Goal: Task Accomplishment & Management: Manage account settings

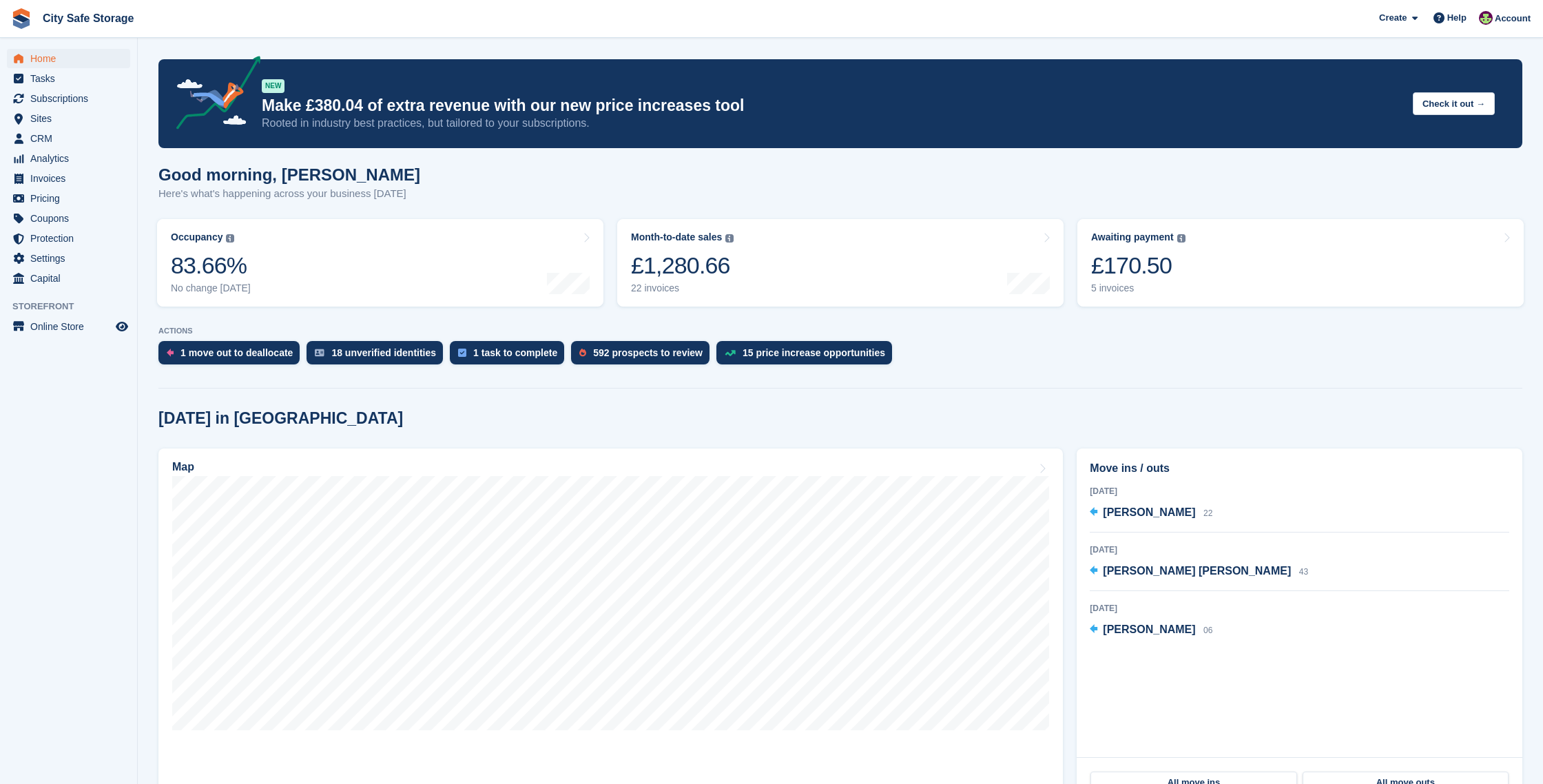
scroll to position [124, 0]
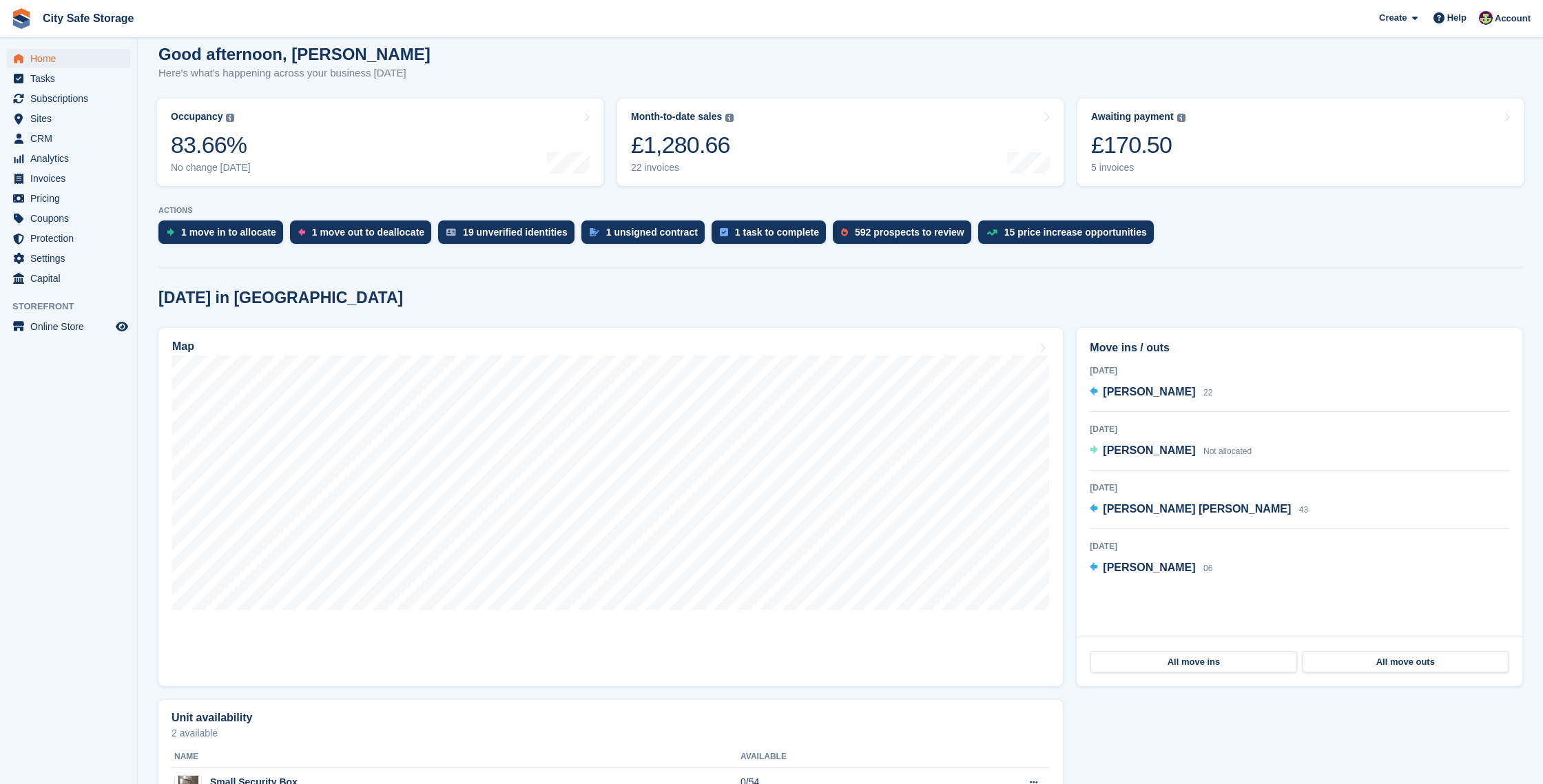
scroll to position [125, 0]
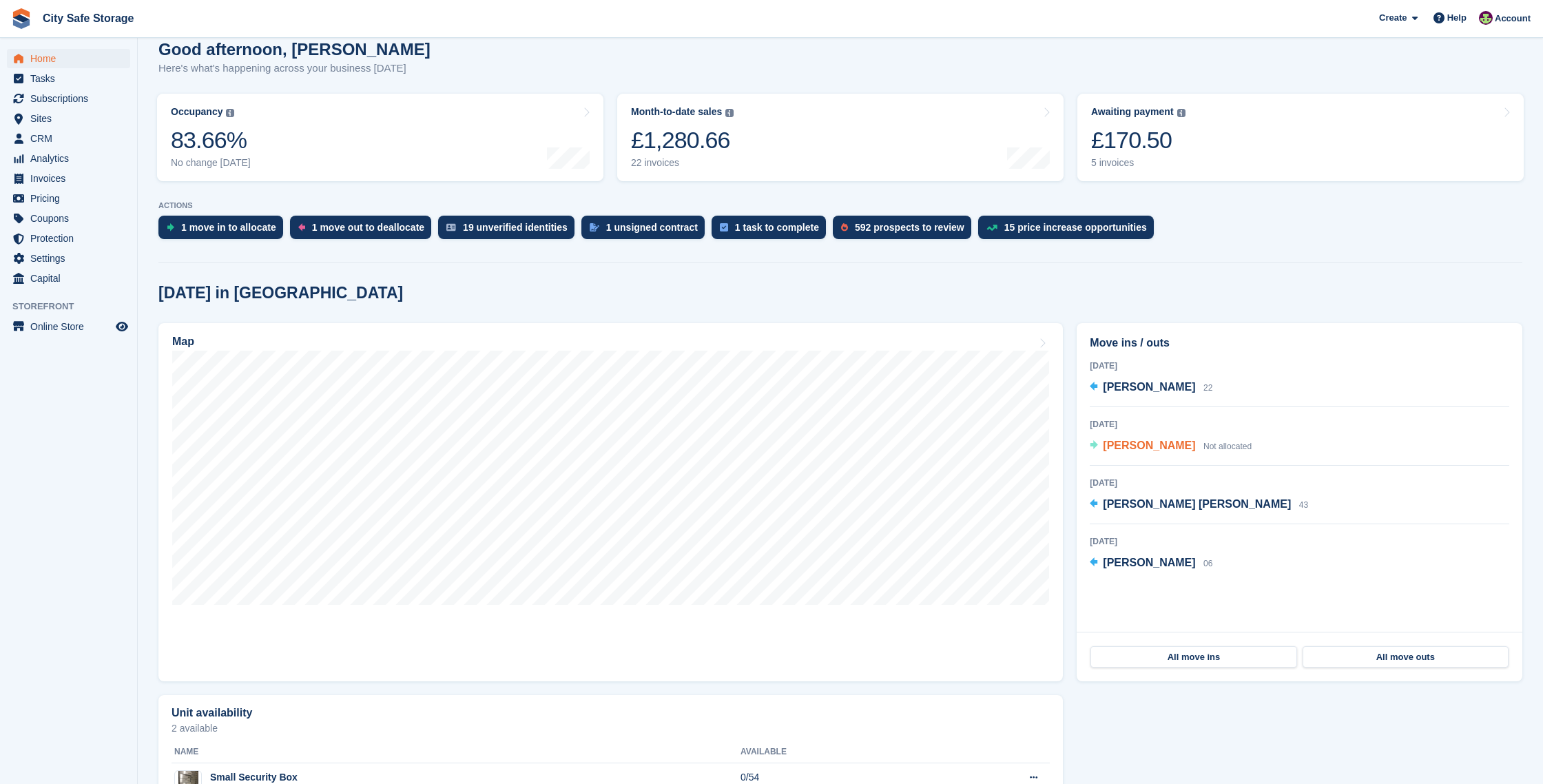
click at [1137, 445] on span "Paul killelay" at bounding box center [1149, 445] width 92 height 12
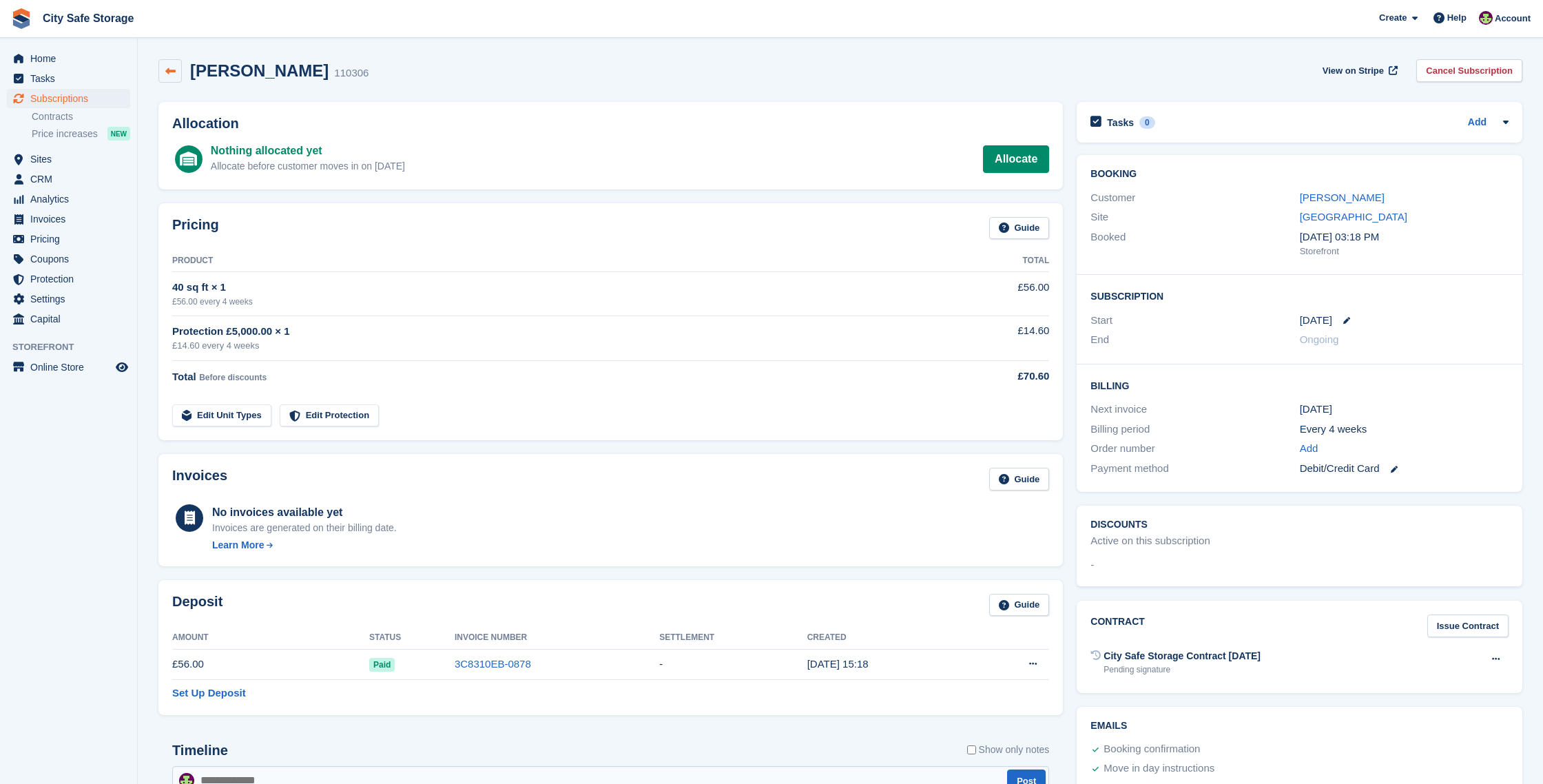
click at [166, 67] on icon at bounding box center [170, 72] width 10 height 10
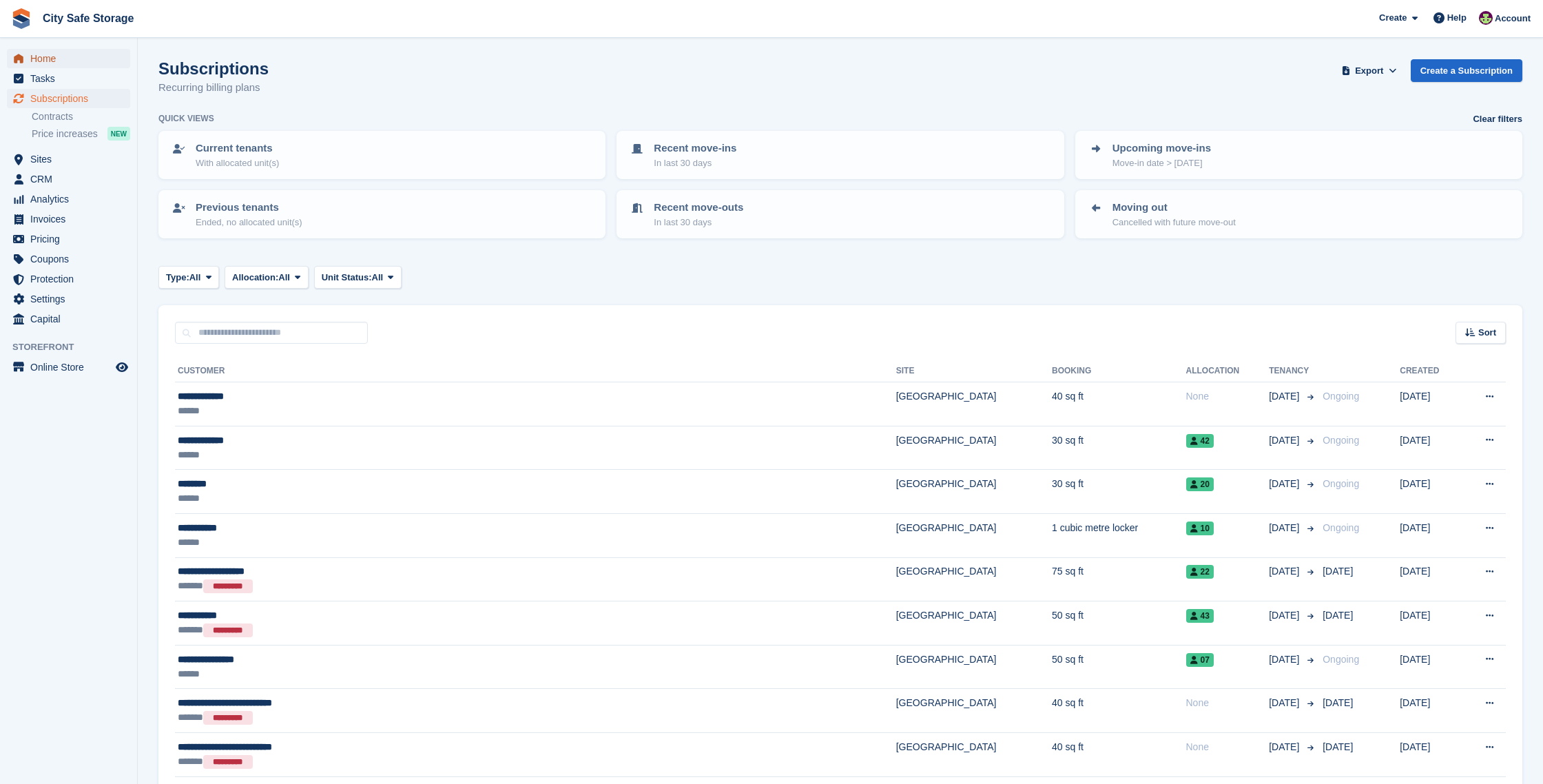
click at [57, 59] on span "Home" at bounding box center [72, 59] width 83 height 19
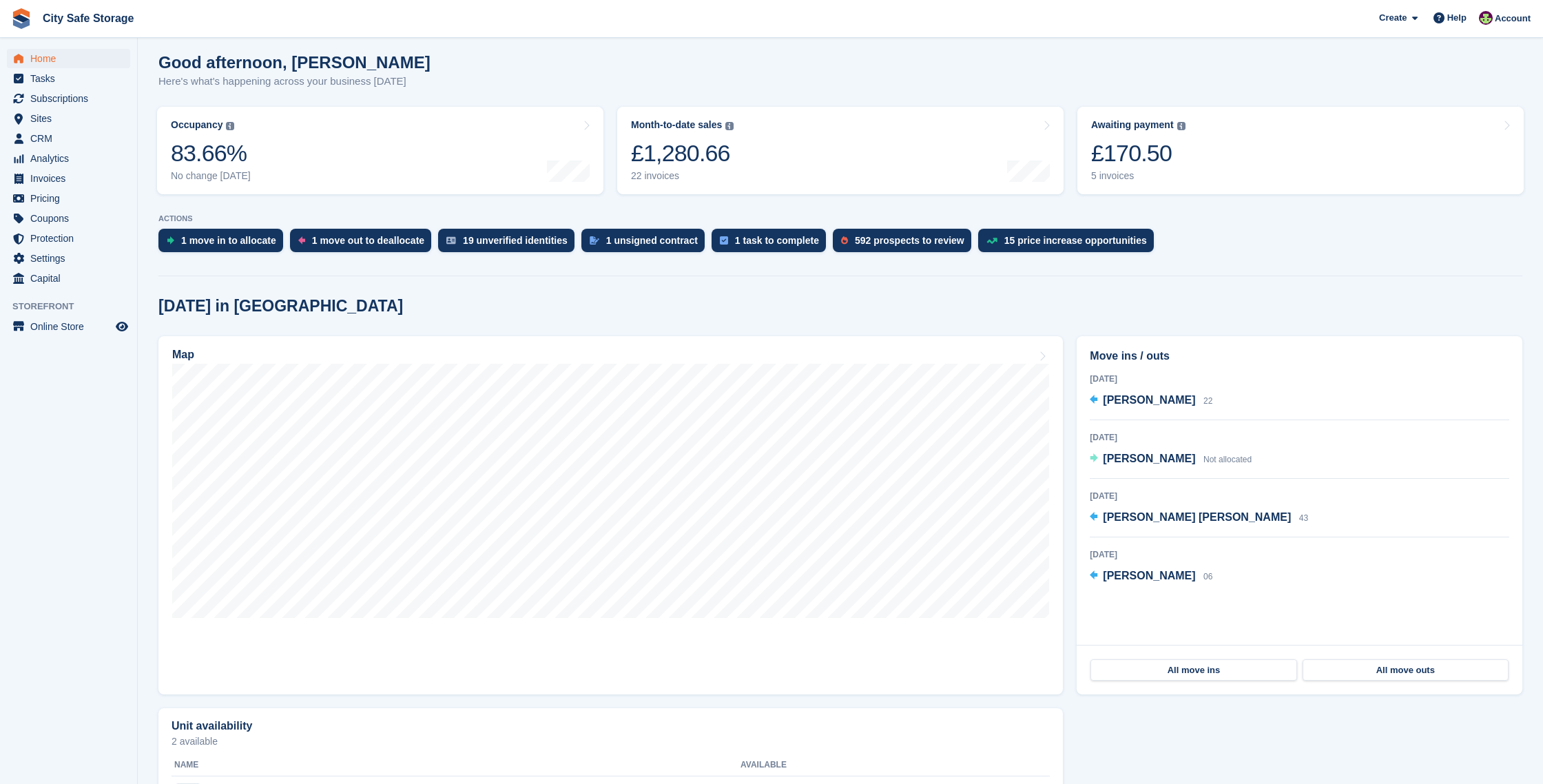
scroll to position [138, 0]
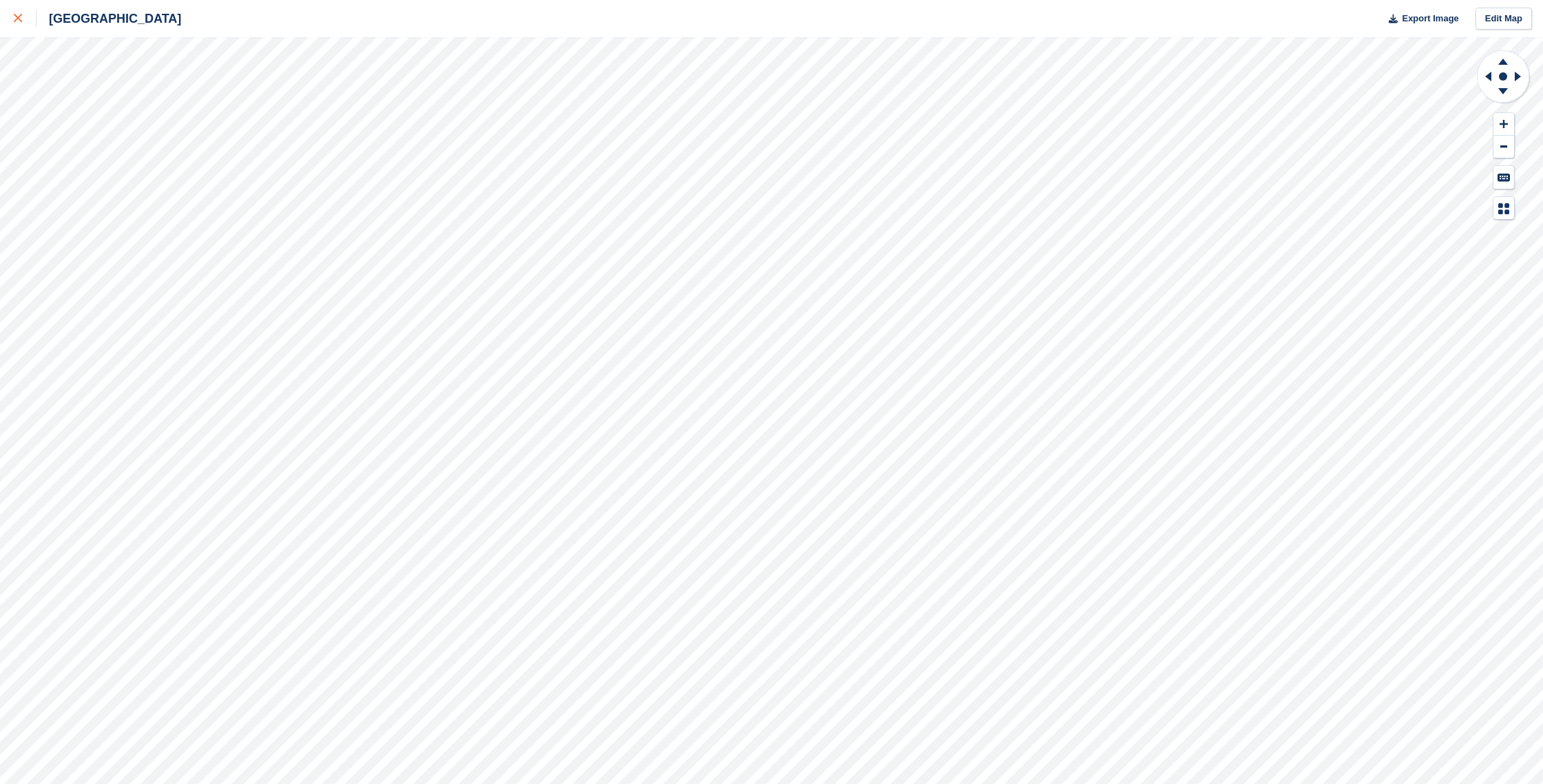
click at [22, 21] on icon at bounding box center [18, 18] width 9 height 9
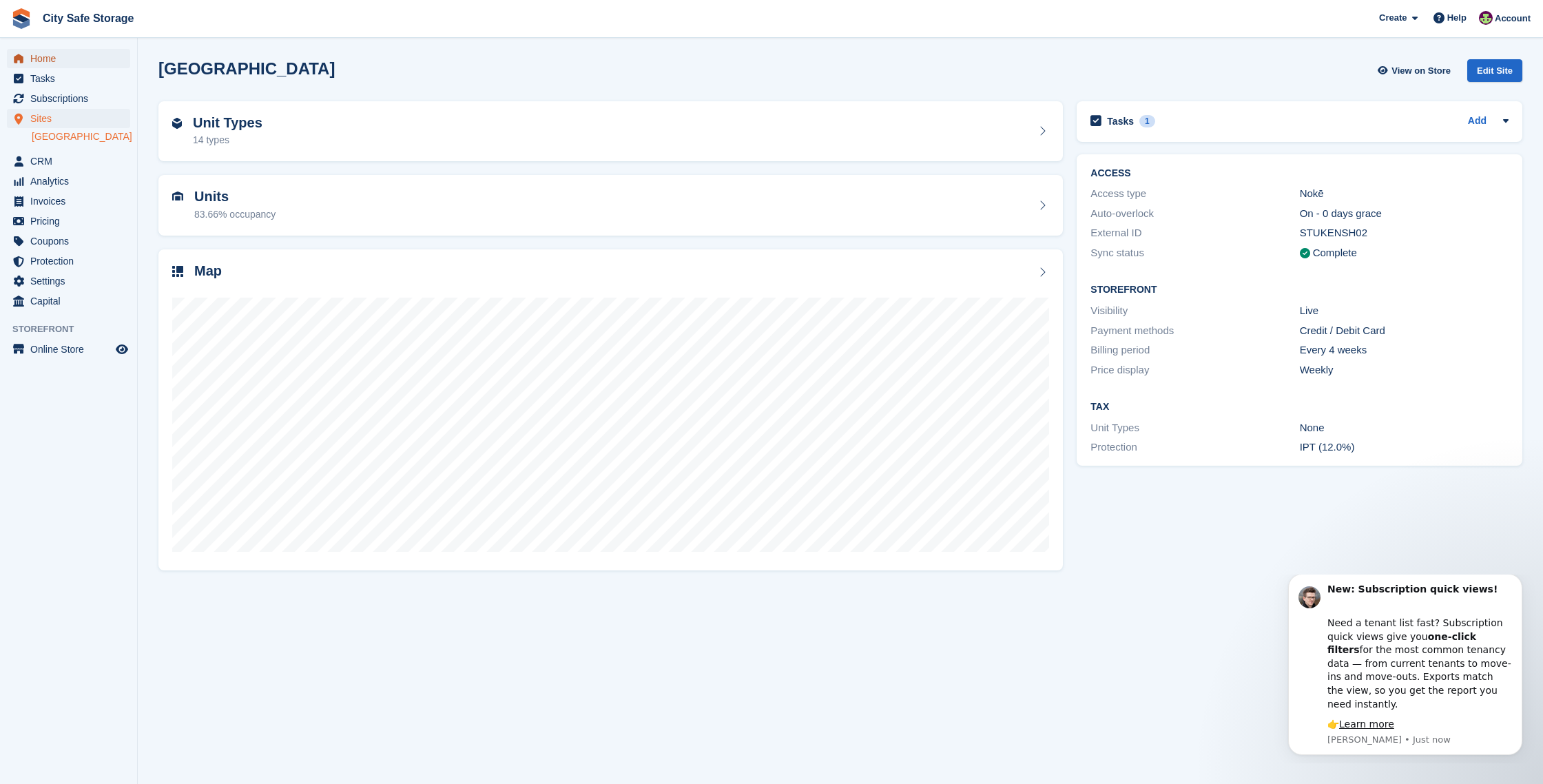
click at [62, 58] on span "Home" at bounding box center [72, 59] width 83 height 19
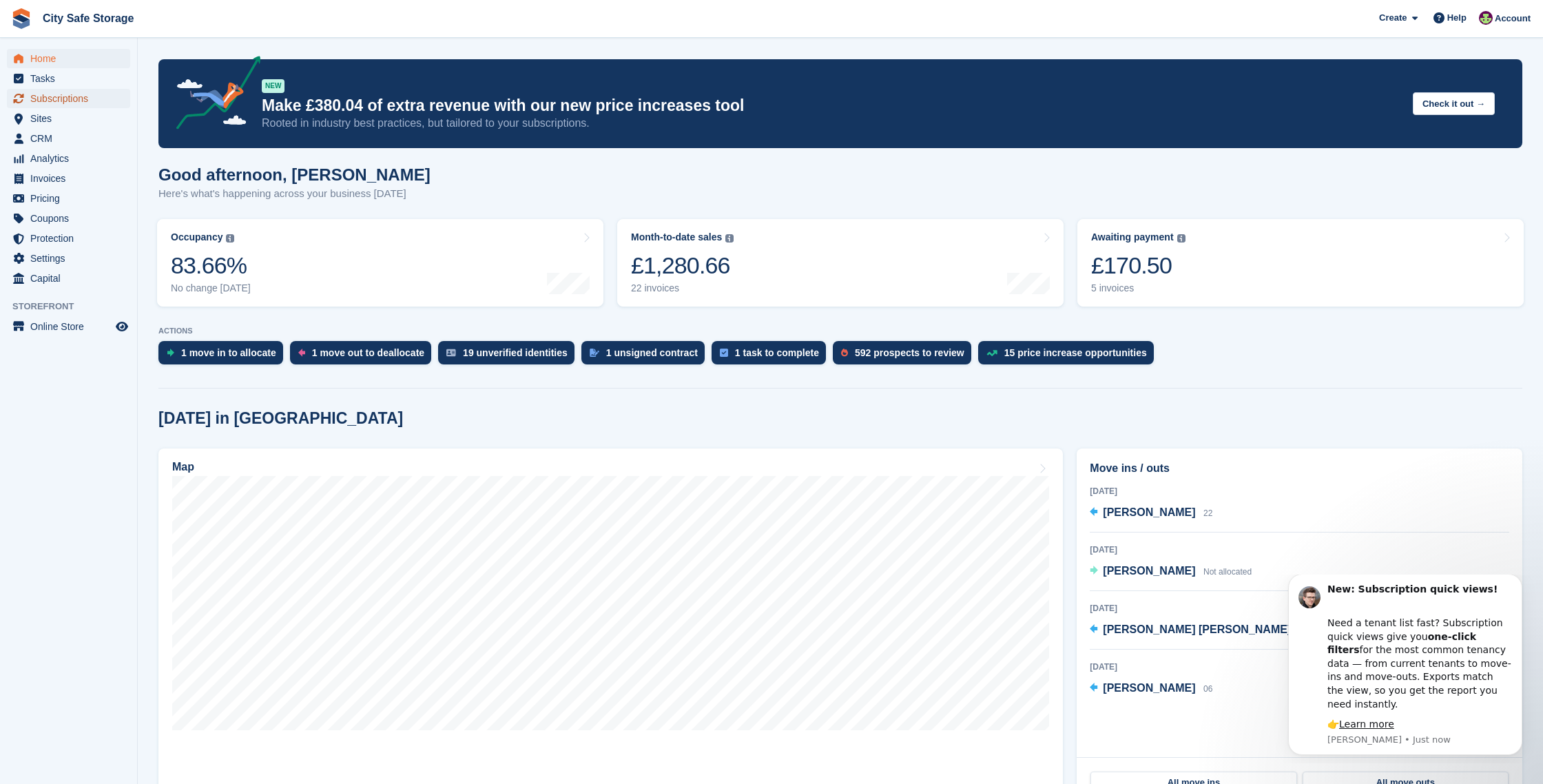
click at [73, 93] on span "Subscriptions" at bounding box center [72, 99] width 83 height 19
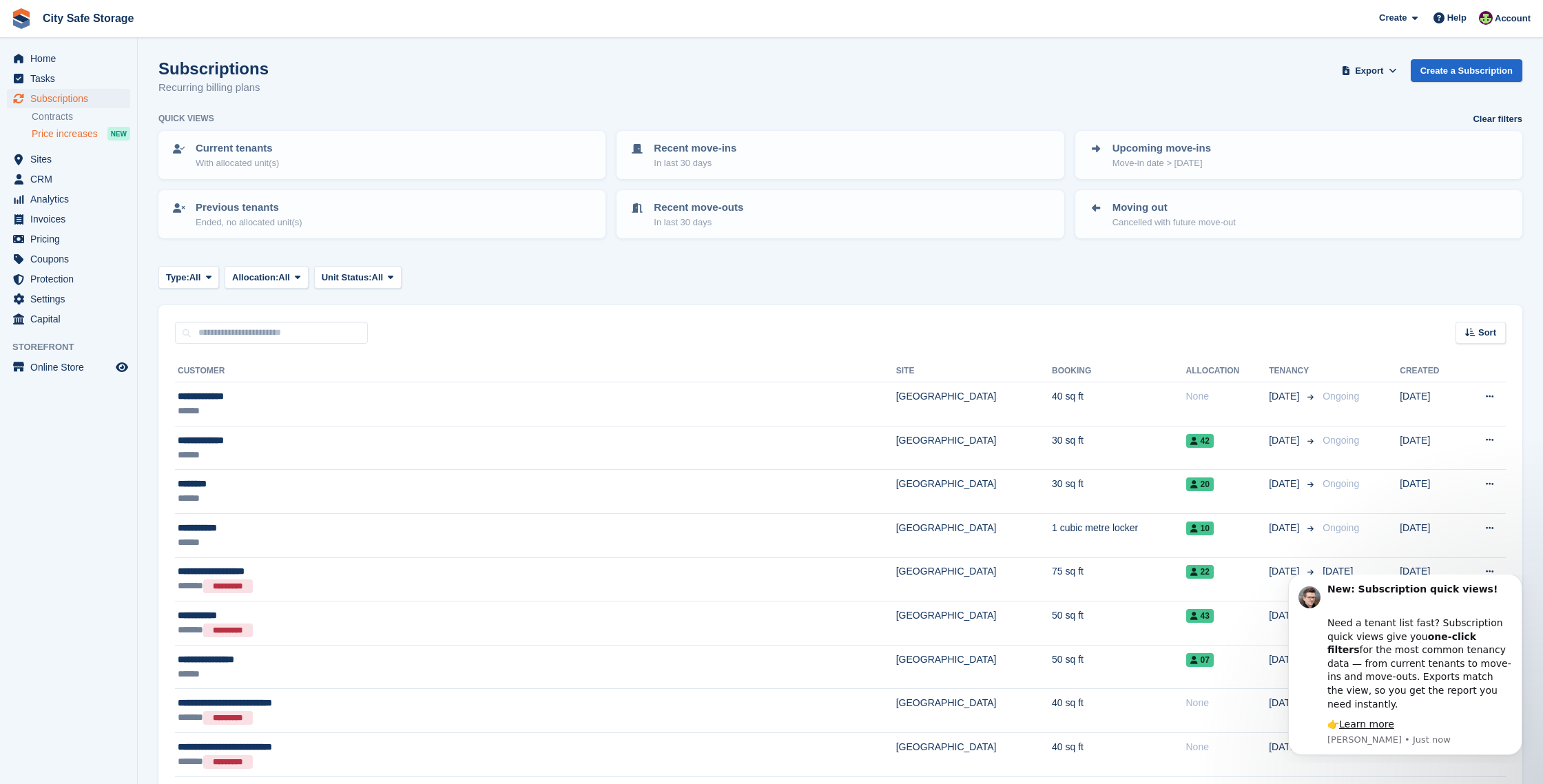
click at [68, 131] on span "Price increases" at bounding box center [65, 133] width 67 height 13
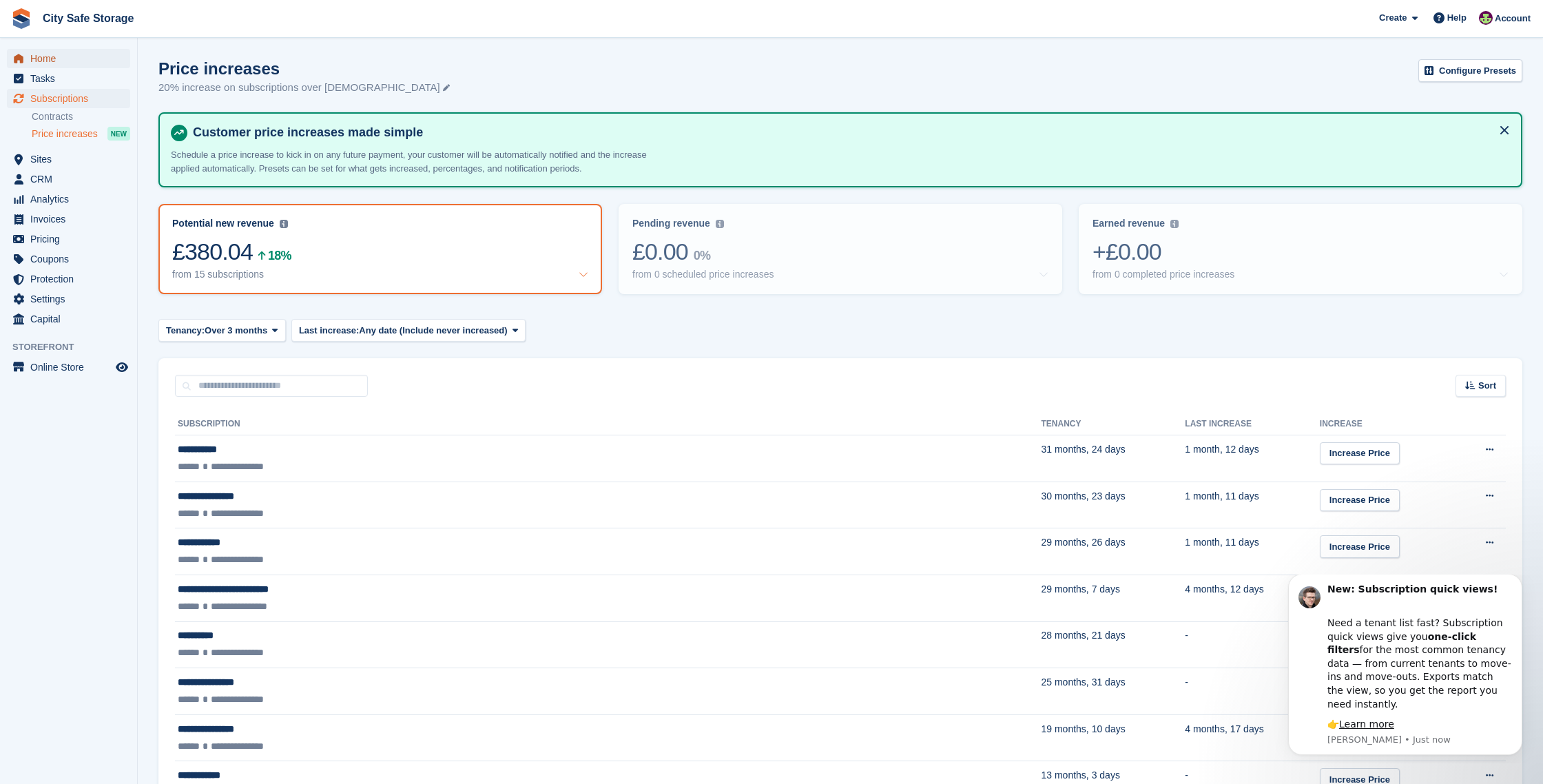
click at [41, 61] on span "Home" at bounding box center [72, 59] width 83 height 19
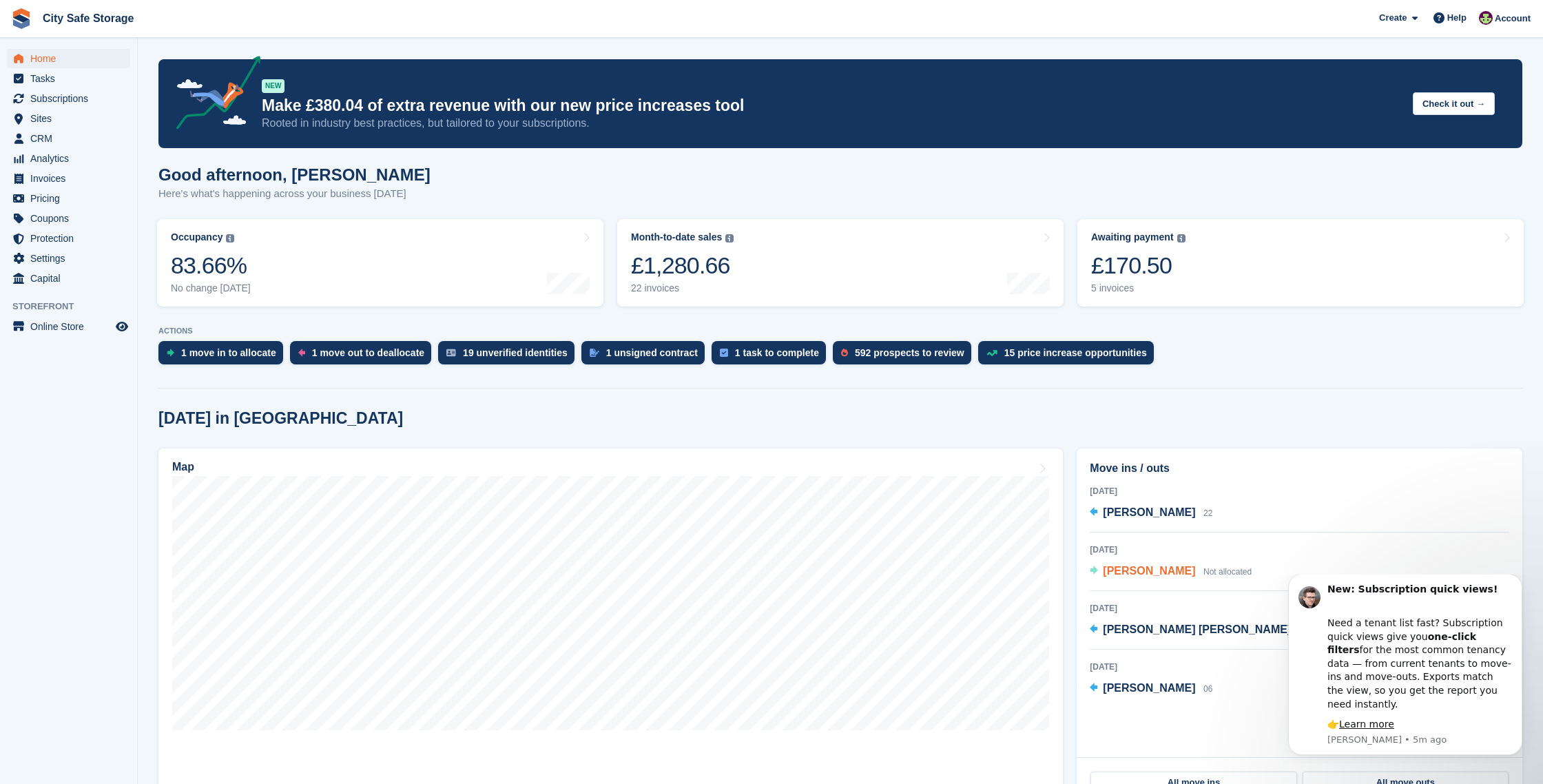
click at [1115, 575] on span "[PERSON_NAME]" at bounding box center [1149, 571] width 92 height 12
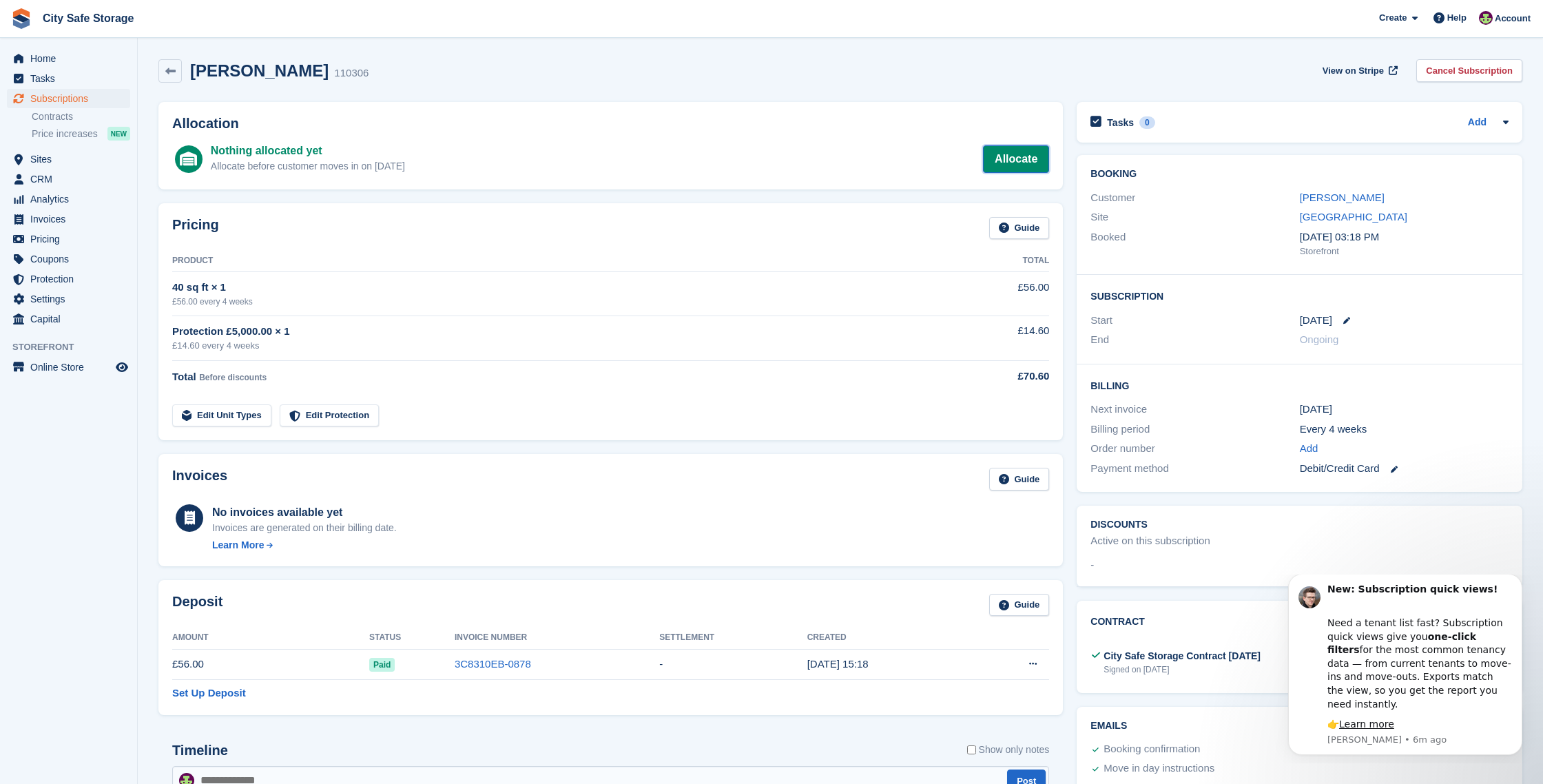
click at [999, 161] on link "Allocate" at bounding box center [1016, 159] width 67 height 28
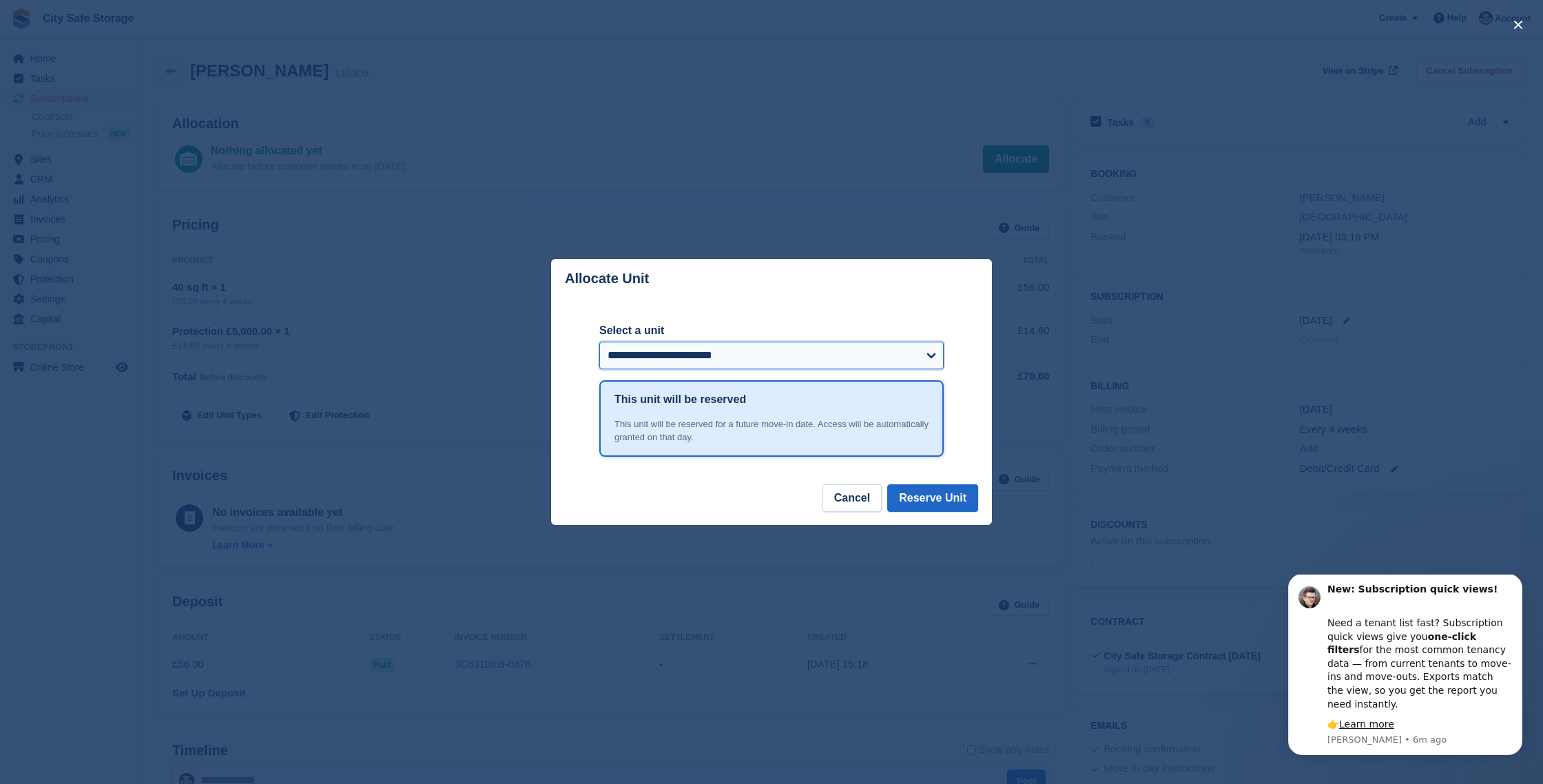
click at [825, 355] on select "**********" at bounding box center [771, 355] width 345 height 28
select select "*****"
click at [599, 341] on select "**********" at bounding box center [771, 355] width 345 height 28
click at [939, 496] on button "Reserve Unit" at bounding box center [933, 498] width 91 height 28
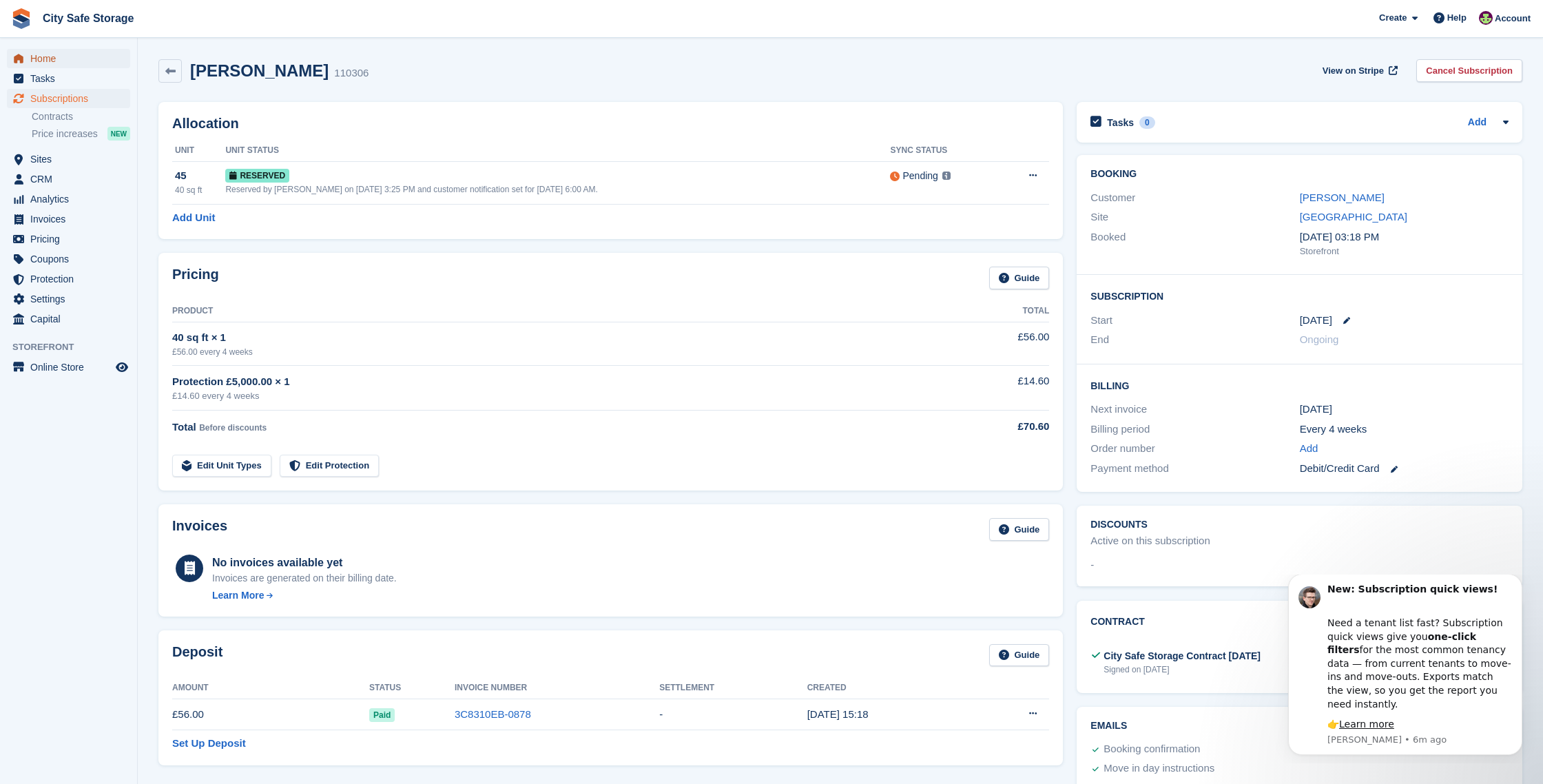
click at [54, 58] on span "Home" at bounding box center [72, 59] width 83 height 19
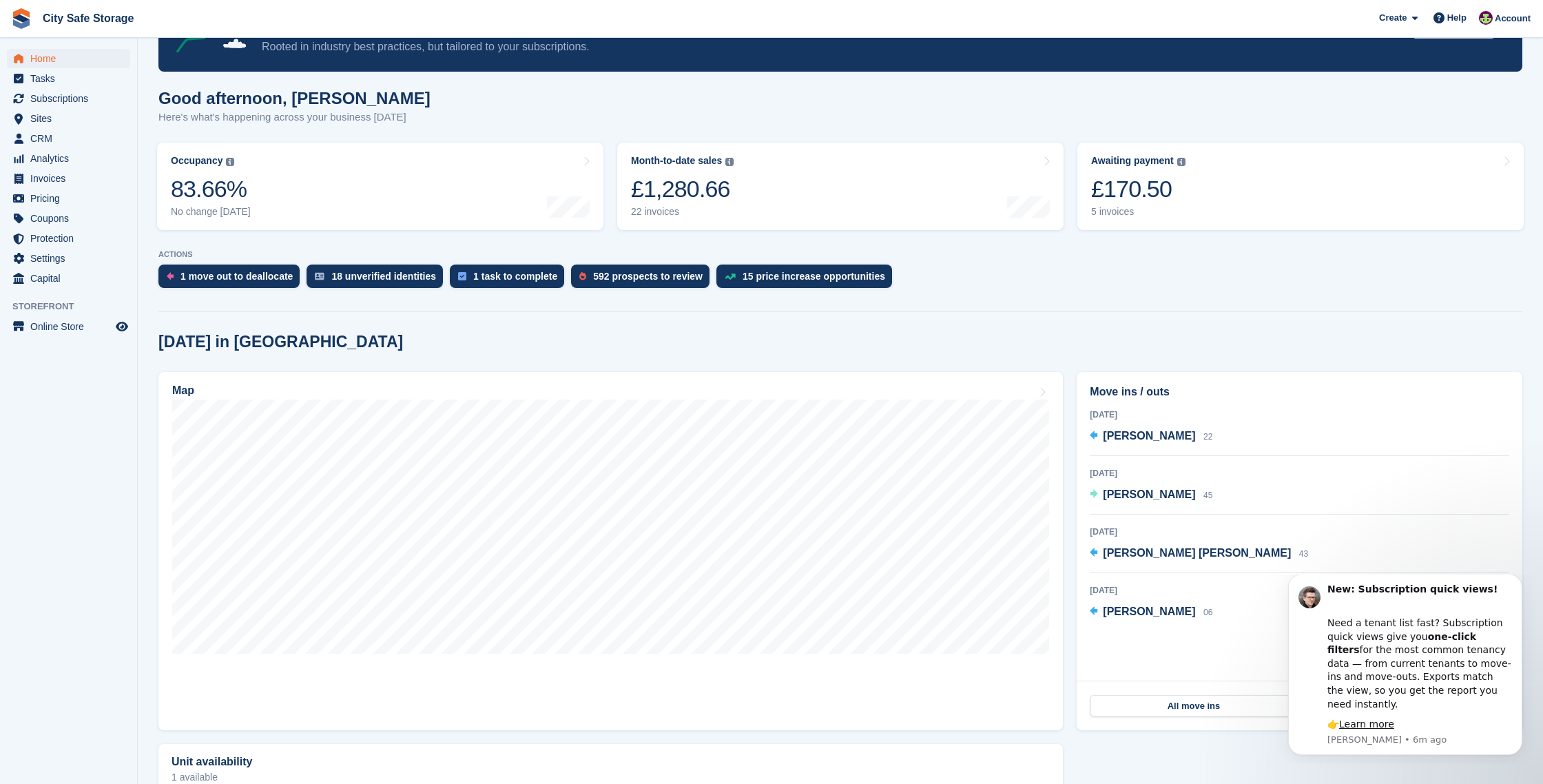
scroll to position [80, 0]
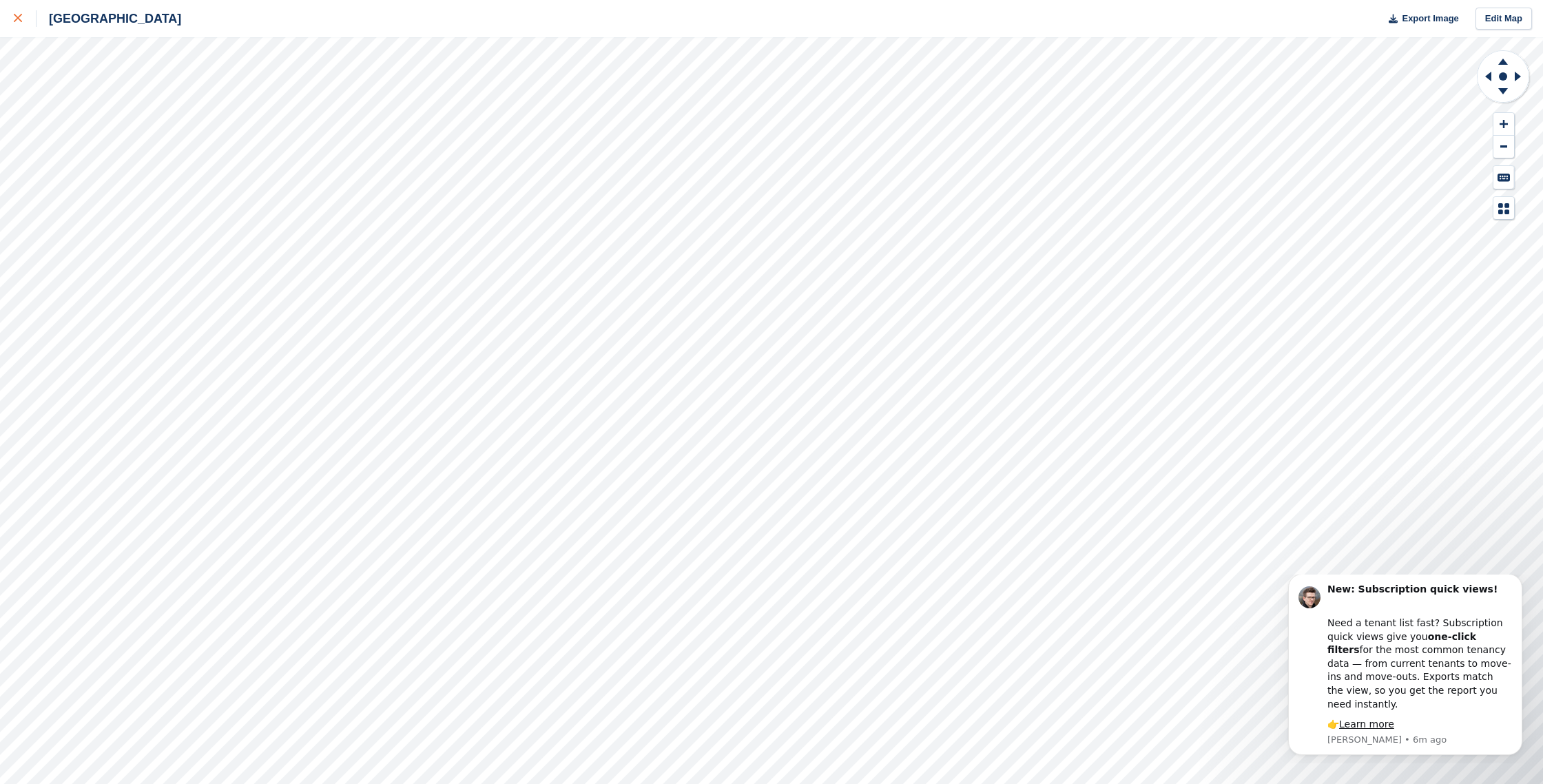
click at [10, 13] on link at bounding box center [18, 18] width 36 height 37
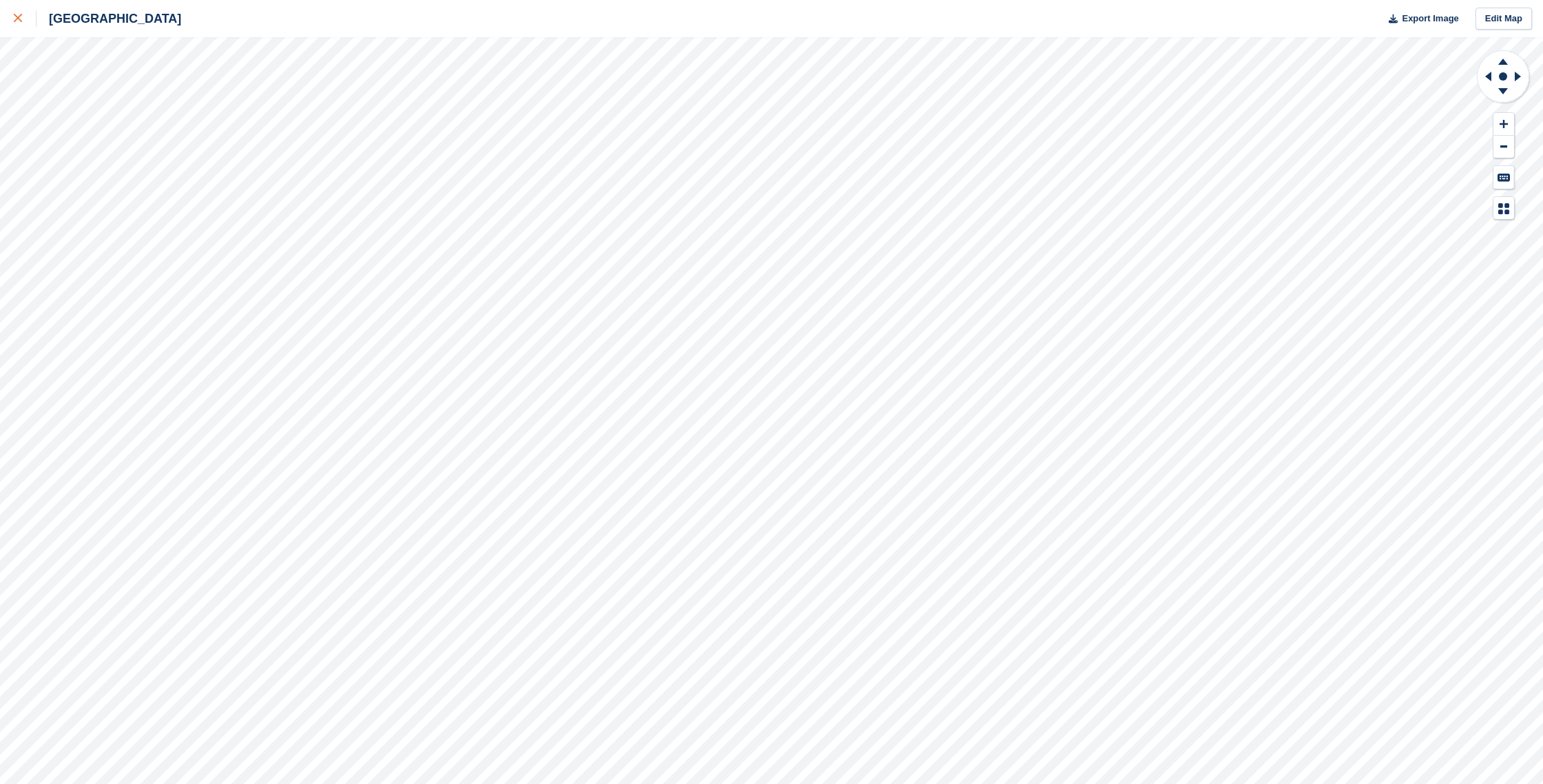
click at [15, 15] on icon at bounding box center [18, 18] width 9 height 9
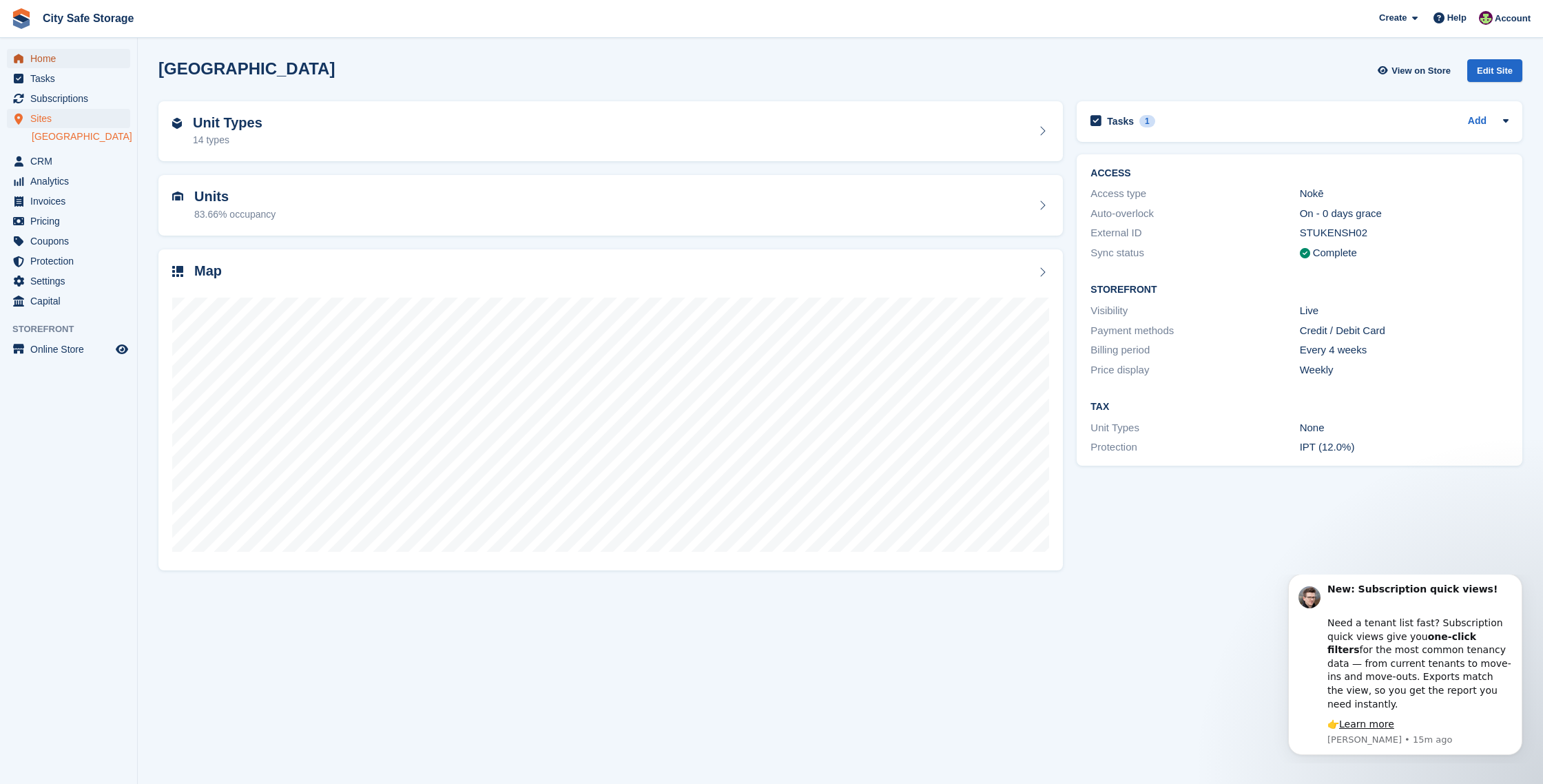
click at [80, 54] on span "Home" at bounding box center [72, 59] width 83 height 19
